Goal: Navigation & Orientation: Go to known website

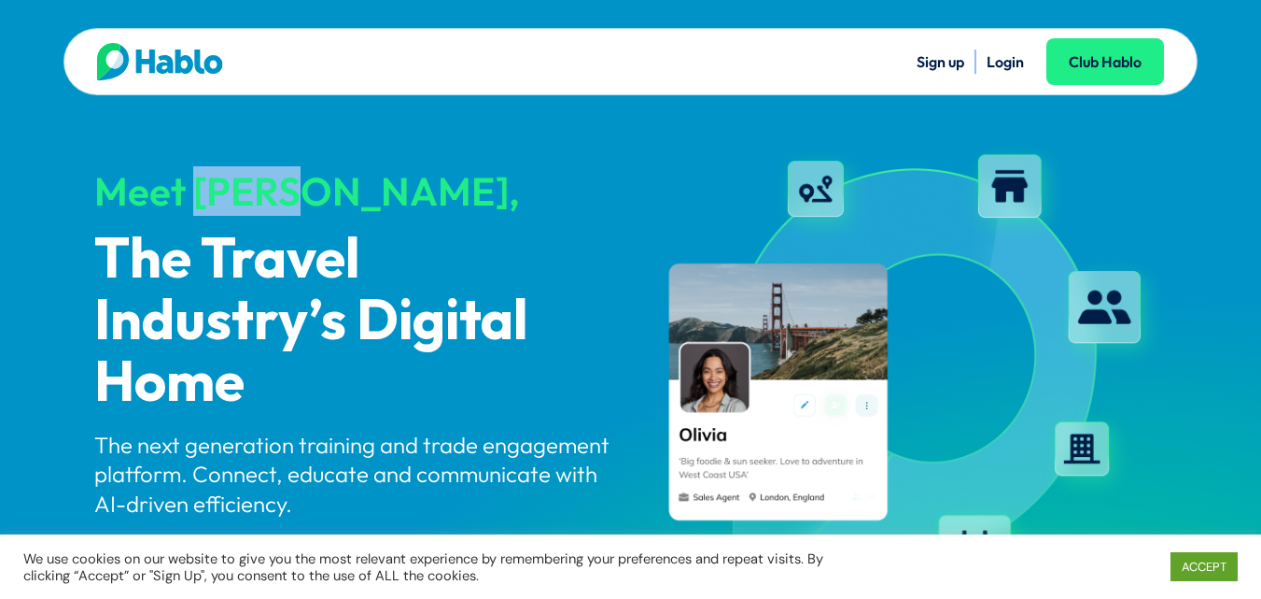
drag, startPoint x: 261, startPoint y: 123, endPoint x: 608, endPoint y: 190, distance: 352.7
click at [359, 160] on div "Meet [PERSON_NAME], The Travel Industry’s Digital Home The next generation trai…" at bounding box center [354, 377] width 521 height 476
click at [1006, 71] on li "Login" at bounding box center [1005, 61] width 37 height 24
click at [1016, 66] on link "Login" at bounding box center [1005, 61] width 37 height 19
